Goal: Task Accomplishment & Management: Use online tool/utility

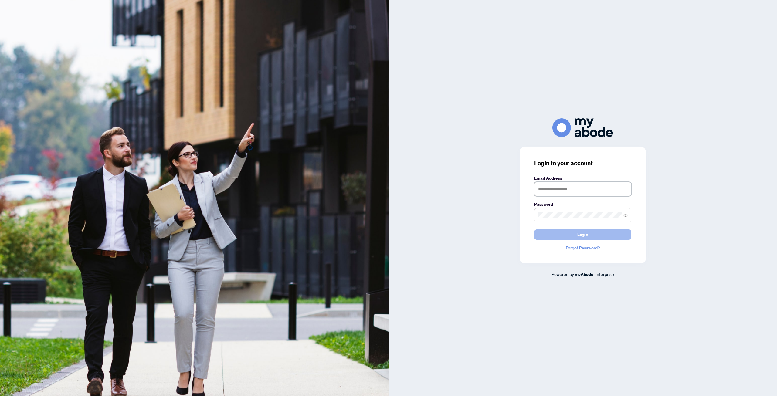
type input "**********"
click at [588, 234] on button "Login" at bounding box center [582, 234] width 97 height 10
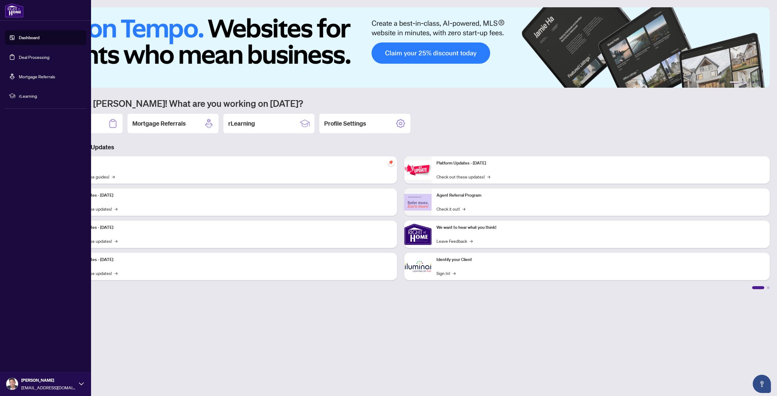
click at [22, 60] on link "Deal Processing" at bounding box center [34, 56] width 31 height 5
click at [257, 155] on main "1 2 3 4 5 6 Welcome back [PERSON_NAME]! What are you working on [DATE]? Deal Pr…" at bounding box center [400, 198] width 753 height 396
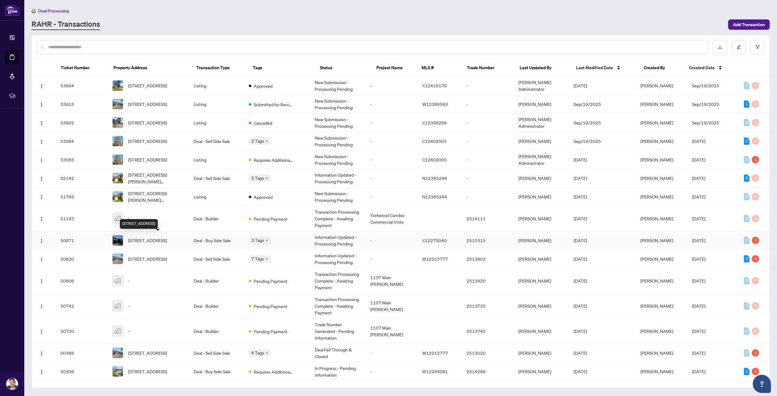
click at [167, 238] on span "[STREET_ADDRESS]" at bounding box center [147, 240] width 39 height 7
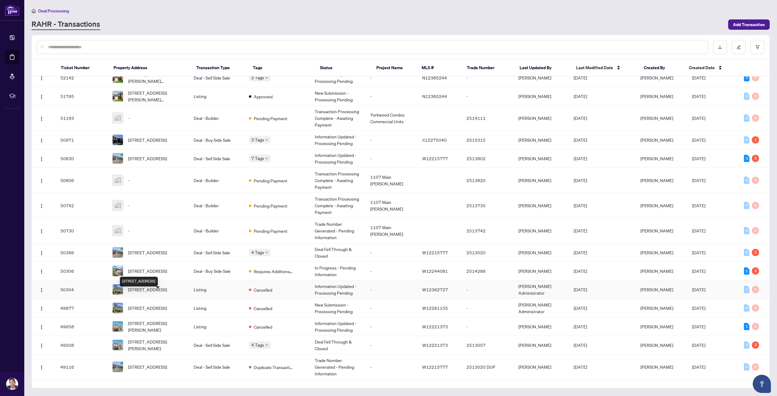
scroll to position [152, 0]
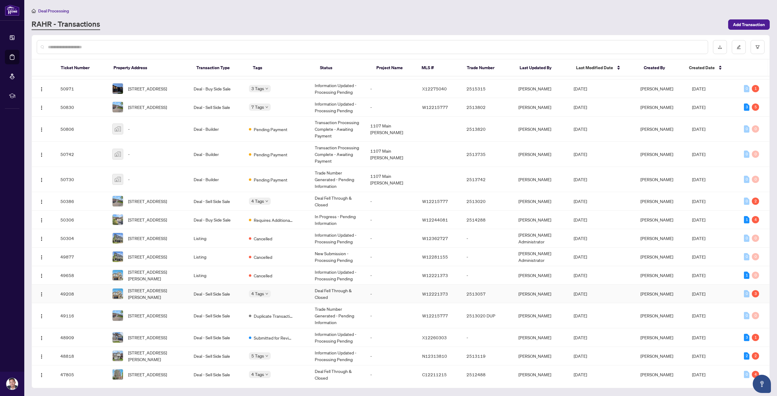
click at [155, 289] on span "[STREET_ADDRESS][PERSON_NAME]" at bounding box center [156, 293] width 56 height 13
